Goal: Information Seeking & Learning: Check status

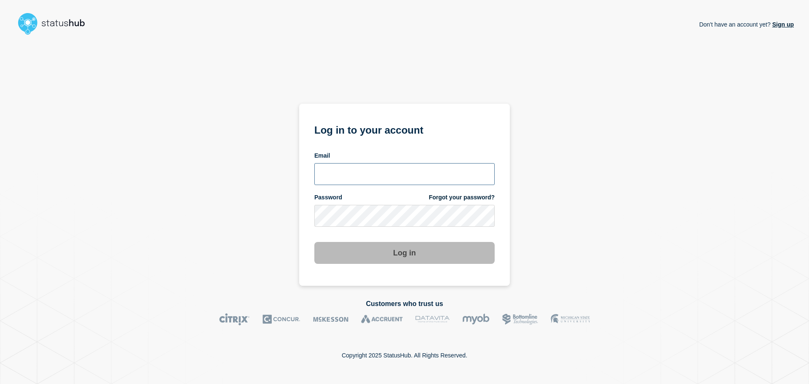
type input "[EMAIL_ADDRESS][DOMAIN_NAME]"
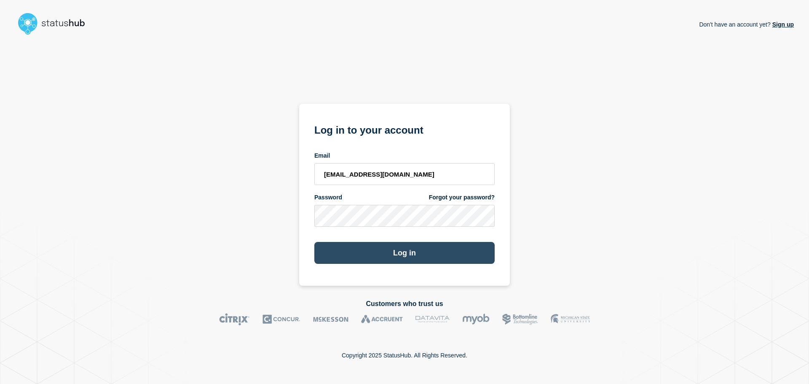
click at [407, 253] on button "Log in" at bounding box center [404, 253] width 180 height 22
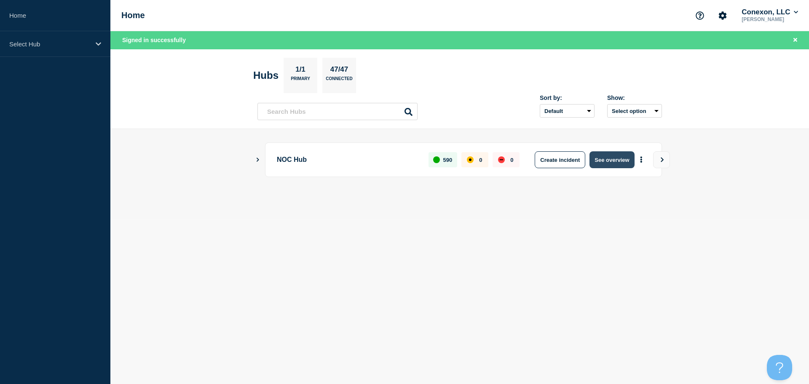
drag, startPoint x: 600, startPoint y: 153, endPoint x: 606, endPoint y: 155, distance: 5.9
click at [600, 153] on button "See overview" at bounding box center [611, 159] width 45 height 17
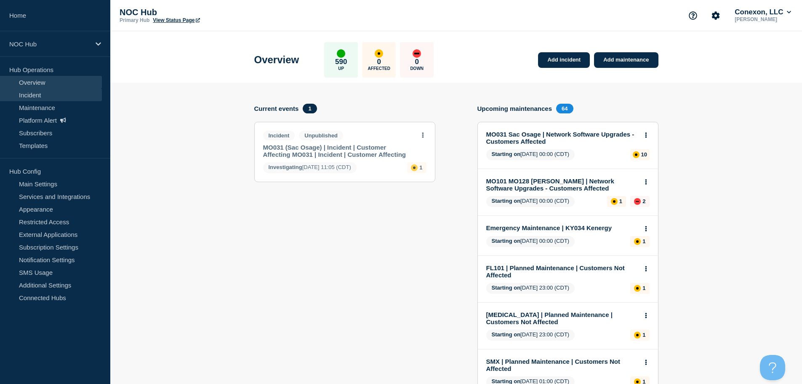
click at [26, 92] on link "Incident" at bounding box center [51, 94] width 102 height 13
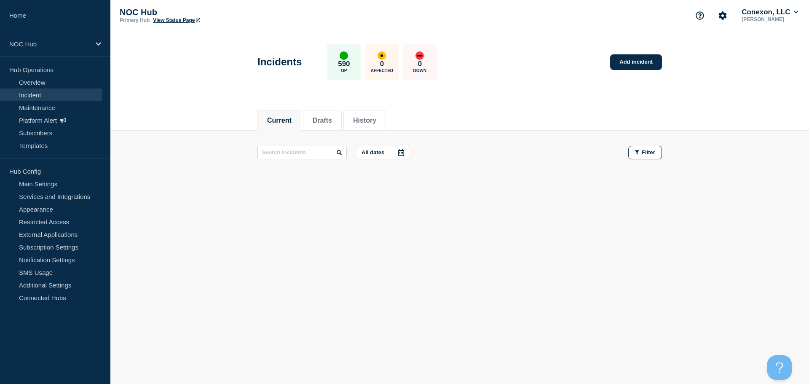
click at [381, 252] on main "Incidents 590 Up 0 Affected 0 Down Add incident Current Drafts History Current …" at bounding box center [459, 144] width 698 height 226
drag, startPoint x: 381, startPoint y: 252, endPoint x: 288, endPoint y: 235, distance: 95.0
click at [377, 252] on main "Incidents 590 Up 0 Affected 0 Down Add incident Current Drafts History Current …" at bounding box center [459, 144] width 698 height 226
